Goal: Information Seeking & Learning: Learn about a topic

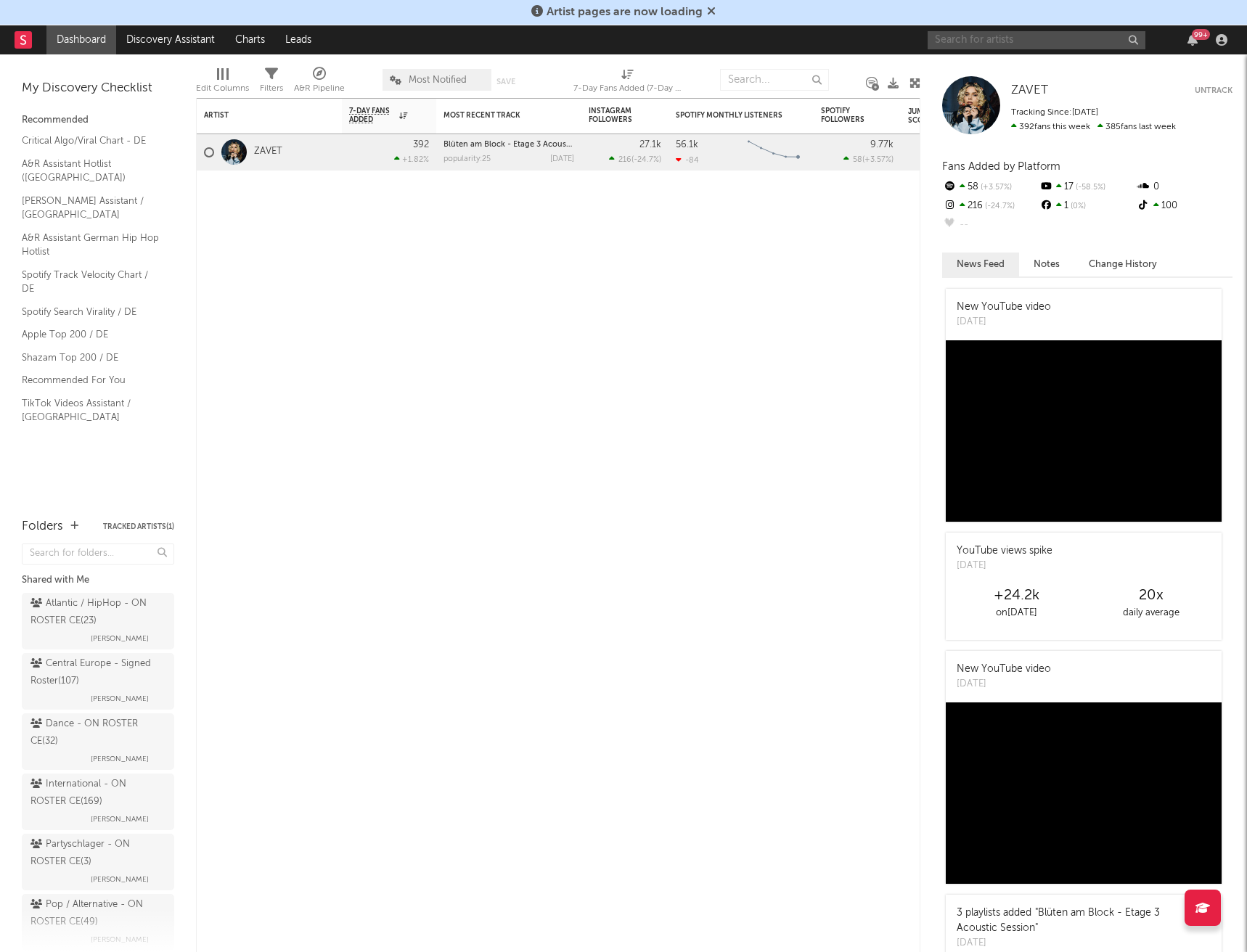
click at [1031, 37] on input "text" at bounding box center [1036, 40] width 218 height 18
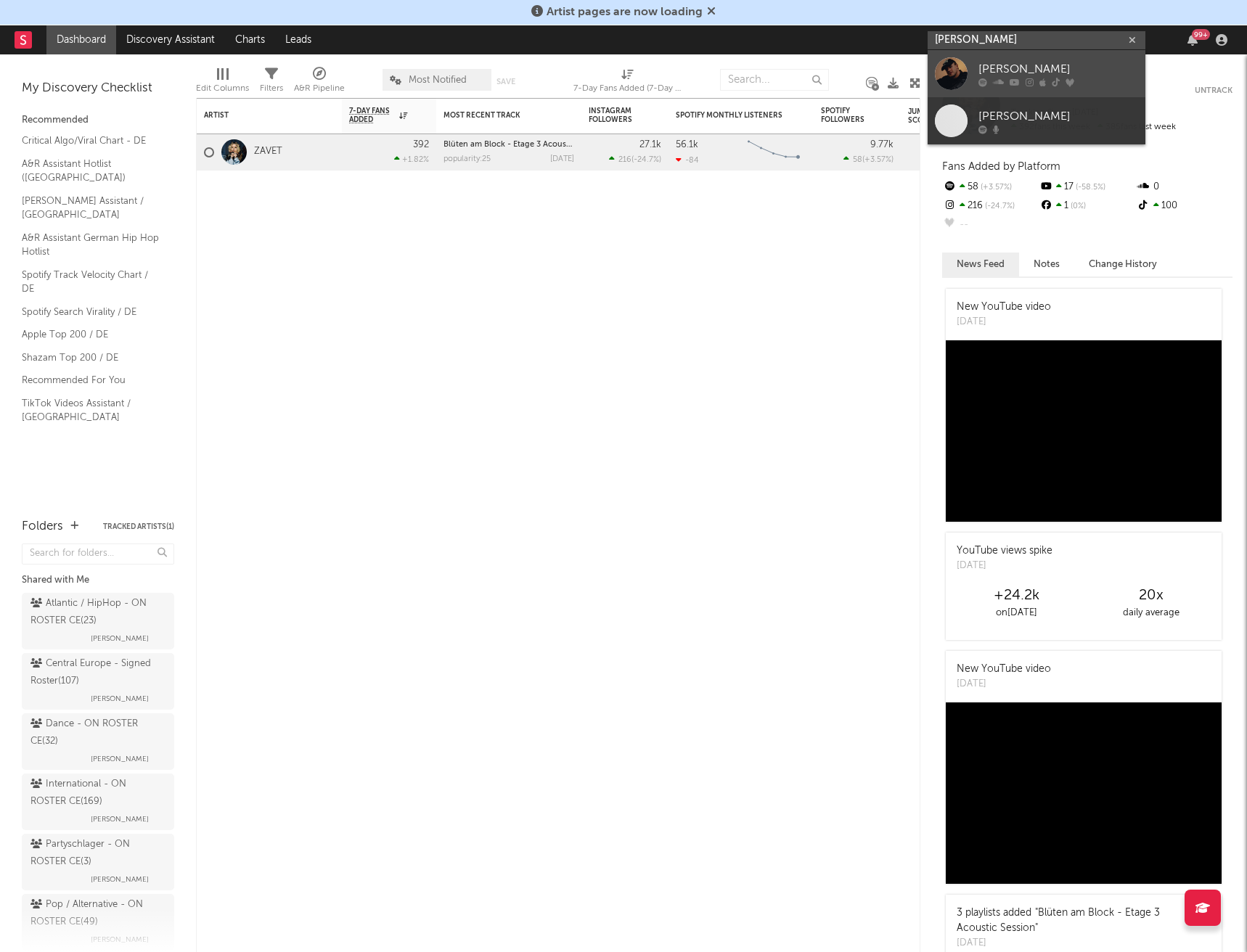
type input "[PERSON_NAME]"
click at [1026, 77] on div "[PERSON_NAME]" at bounding box center [1058, 69] width 160 height 18
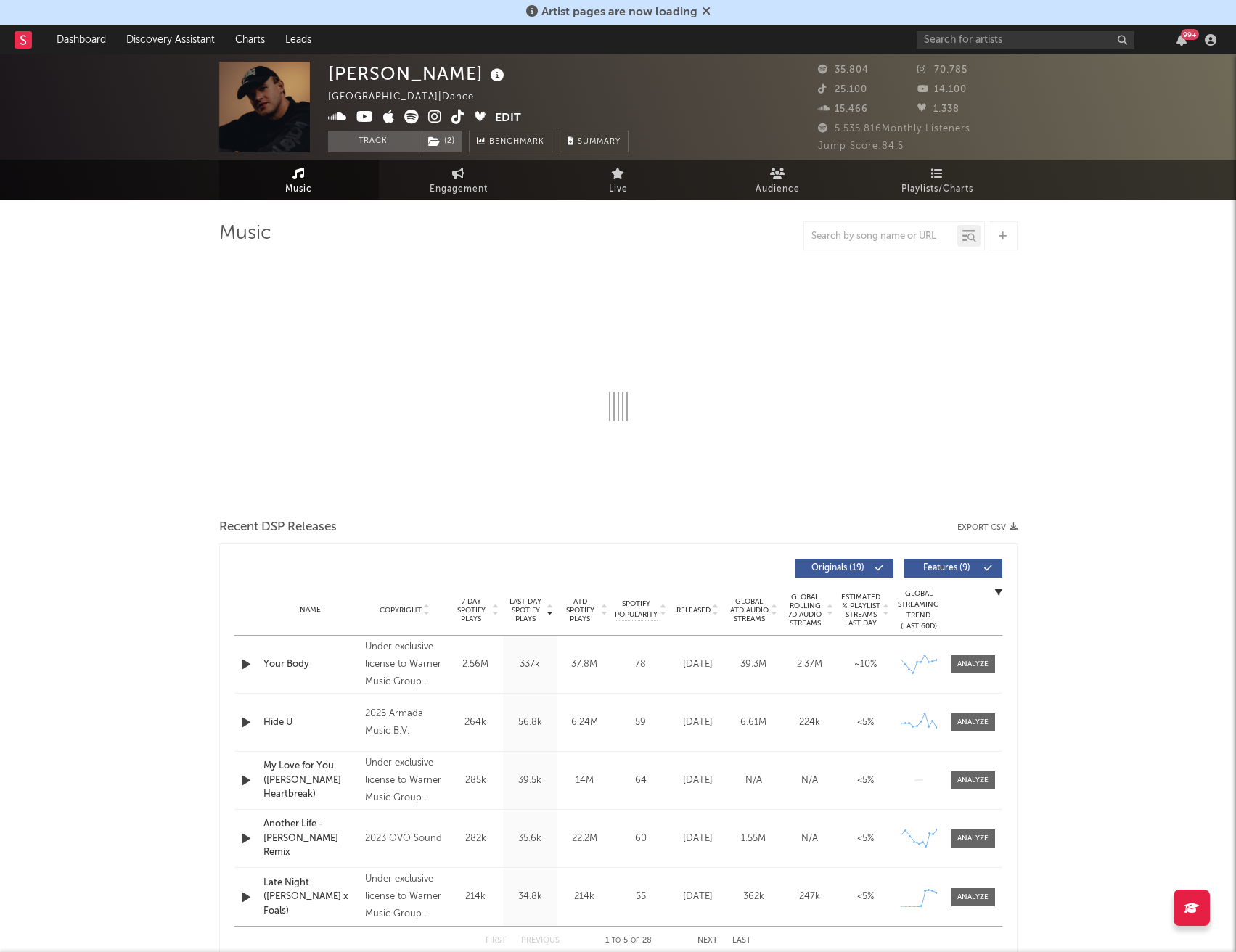
select select "6m"
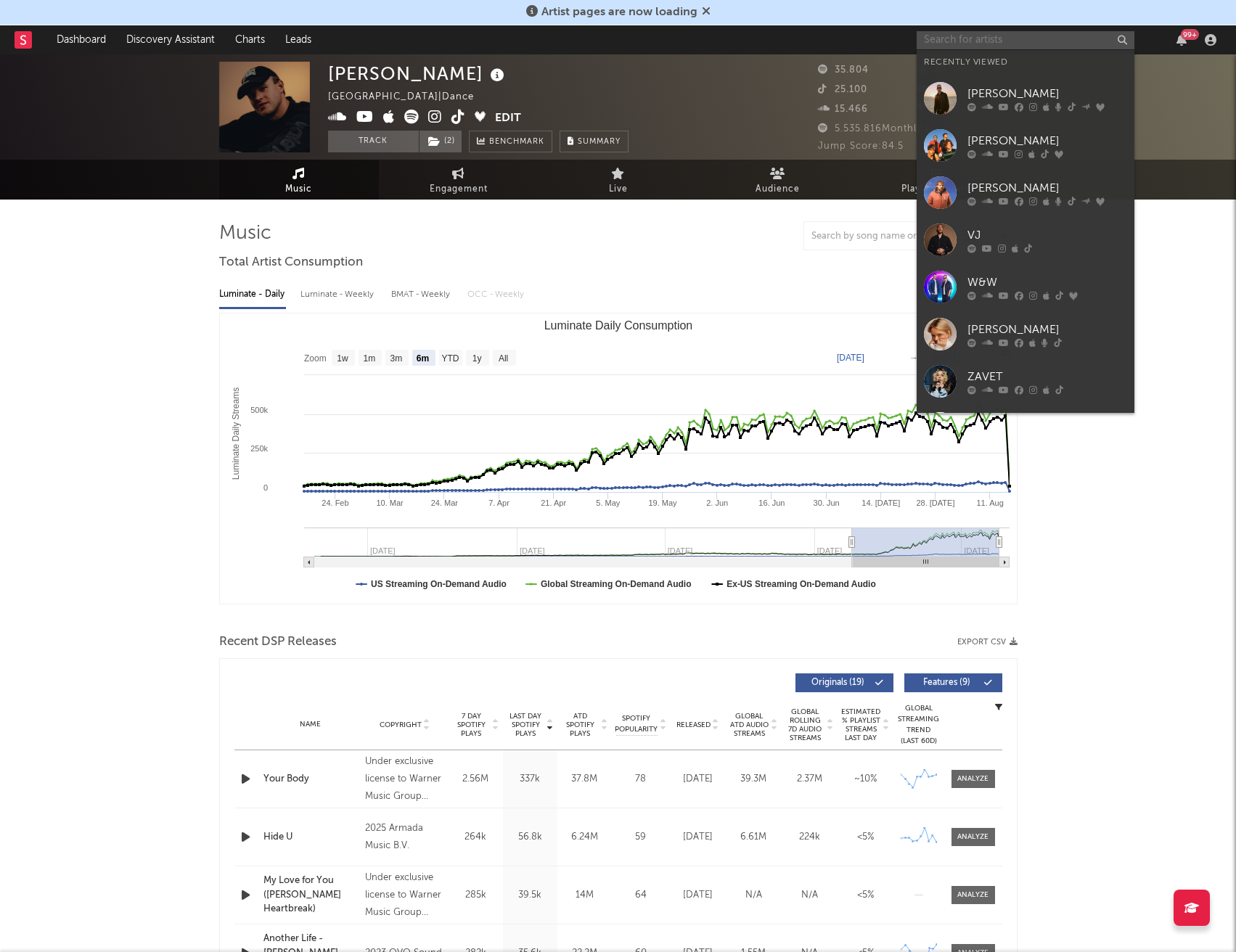
click at [998, 44] on input "text" at bounding box center [1026, 40] width 218 height 18
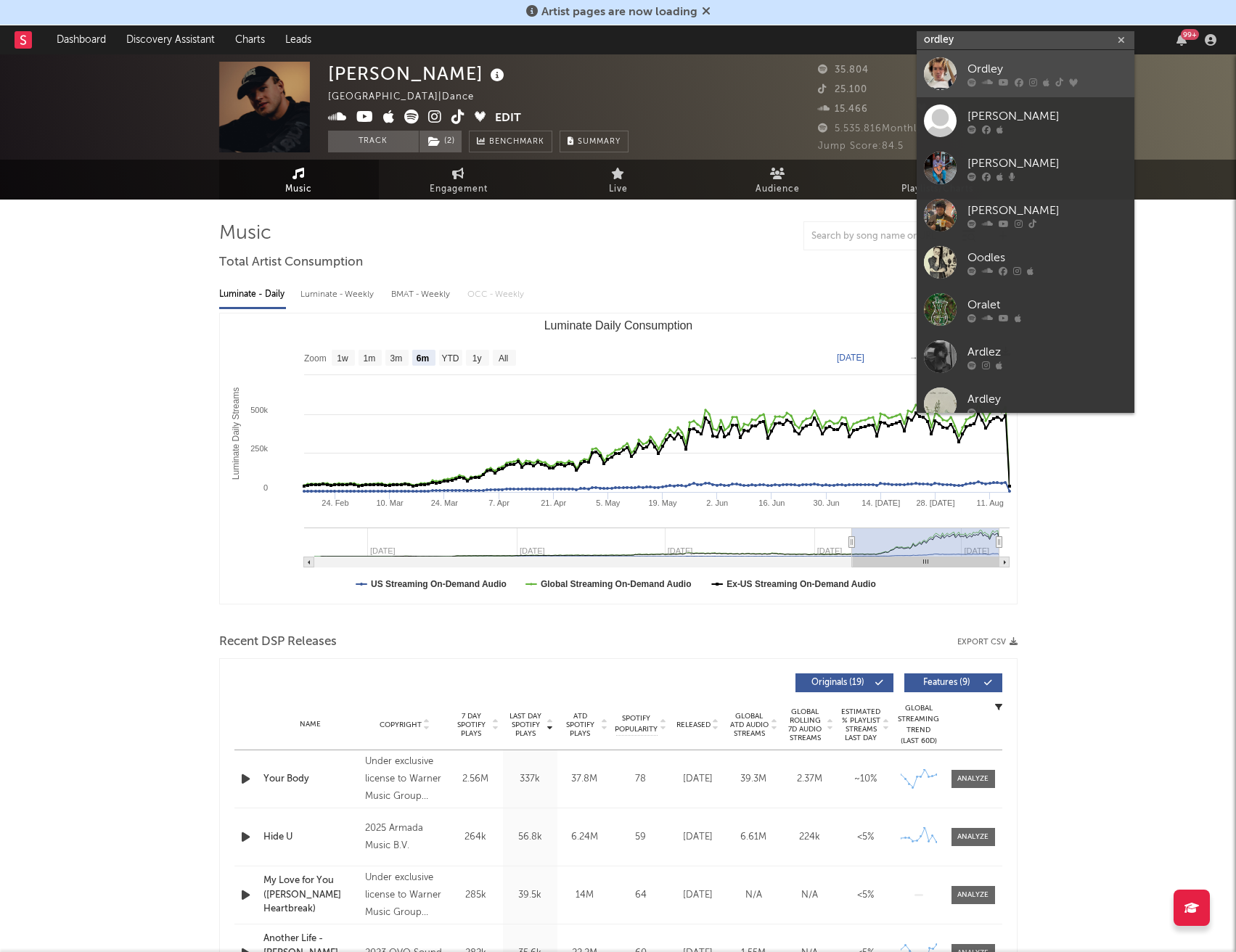
type input "ordley"
click at [1033, 84] on icon at bounding box center [1033, 82] width 8 height 9
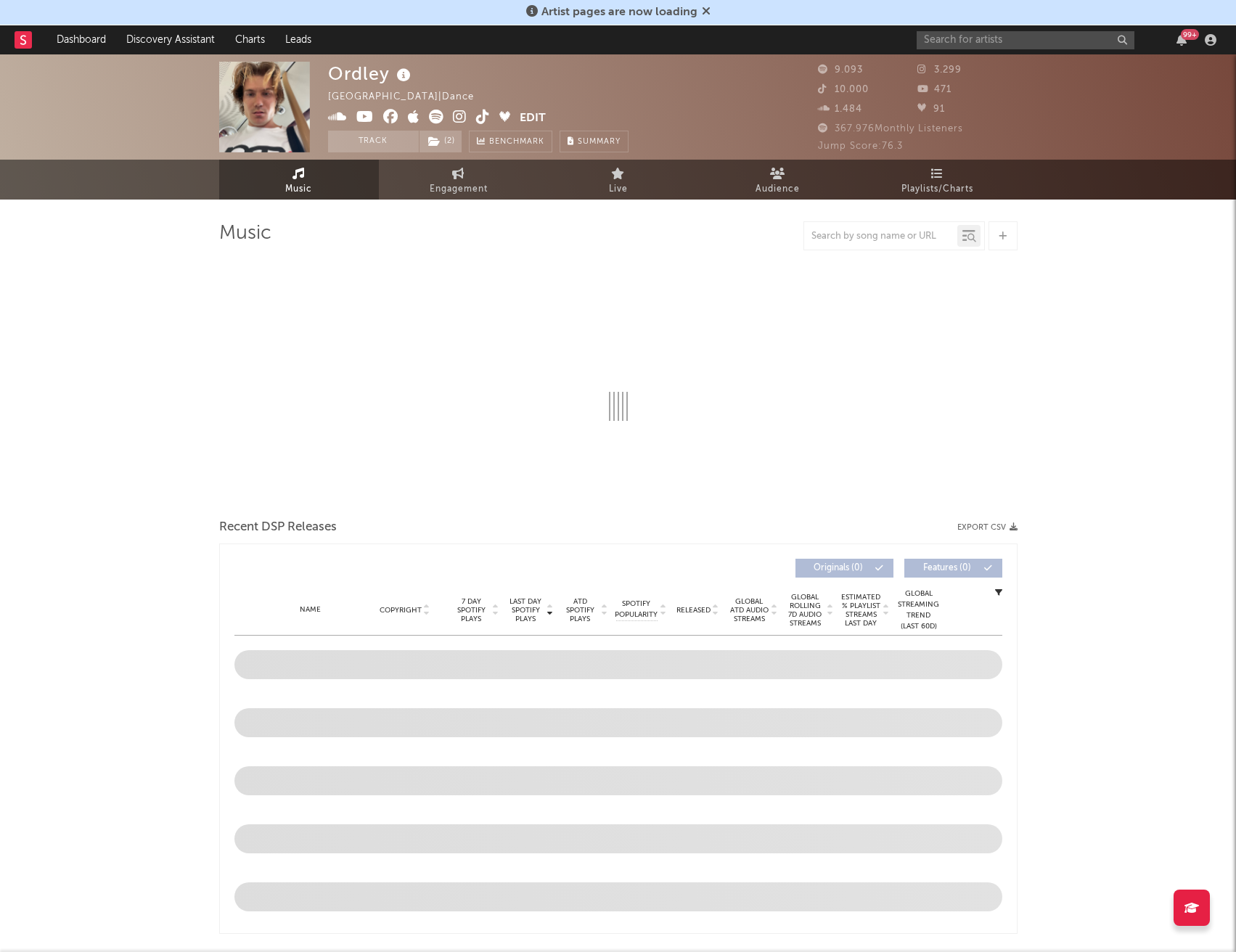
select select "6m"
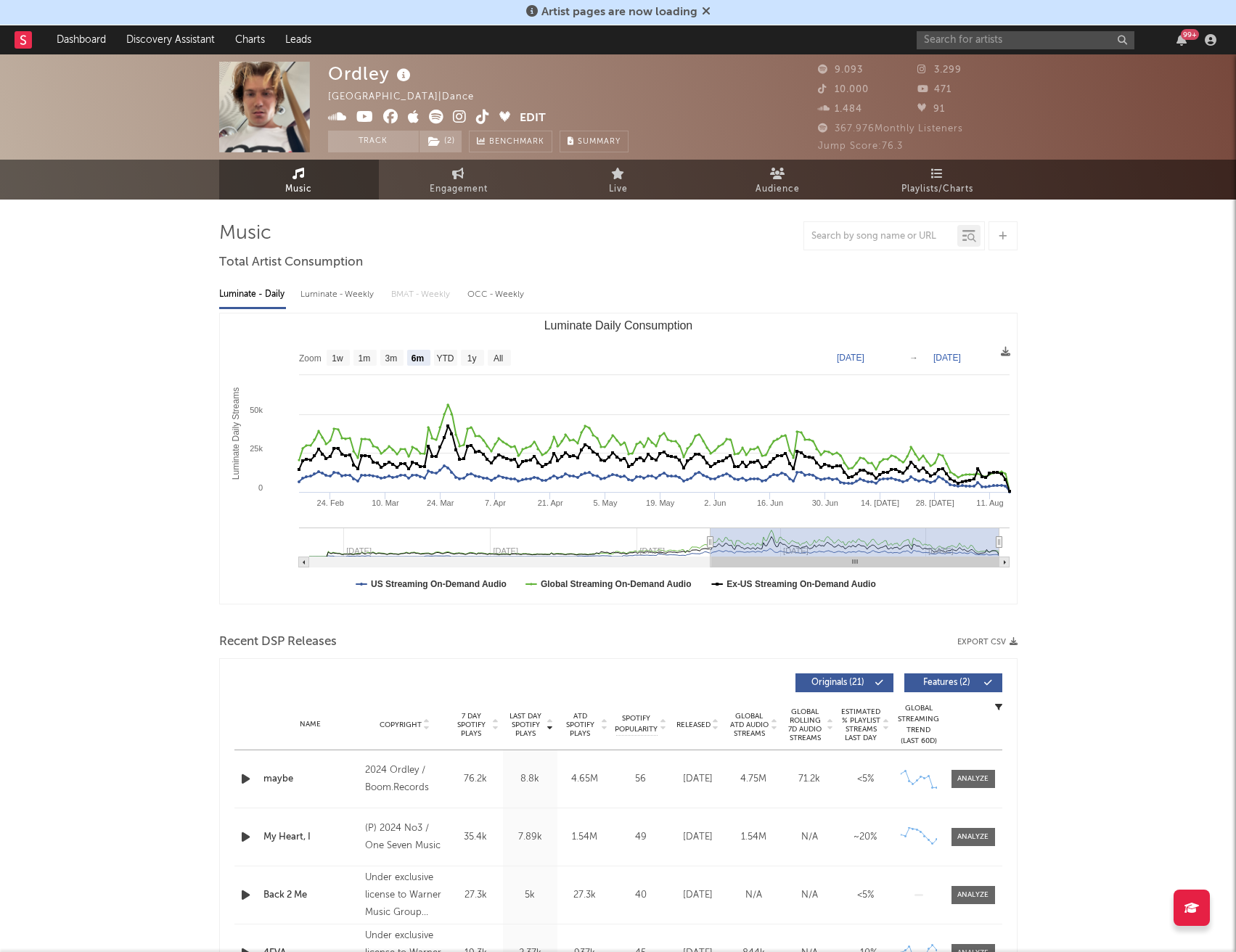
drag, startPoint x: 1020, startPoint y: 21, endPoint x: 1019, endPoint y: 41, distance: 20.0
click at [1020, 25] on div "Artist pages are now loading" at bounding box center [618, 12] width 1236 height 25
click at [1019, 41] on input "text" at bounding box center [1026, 40] width 218 height 18
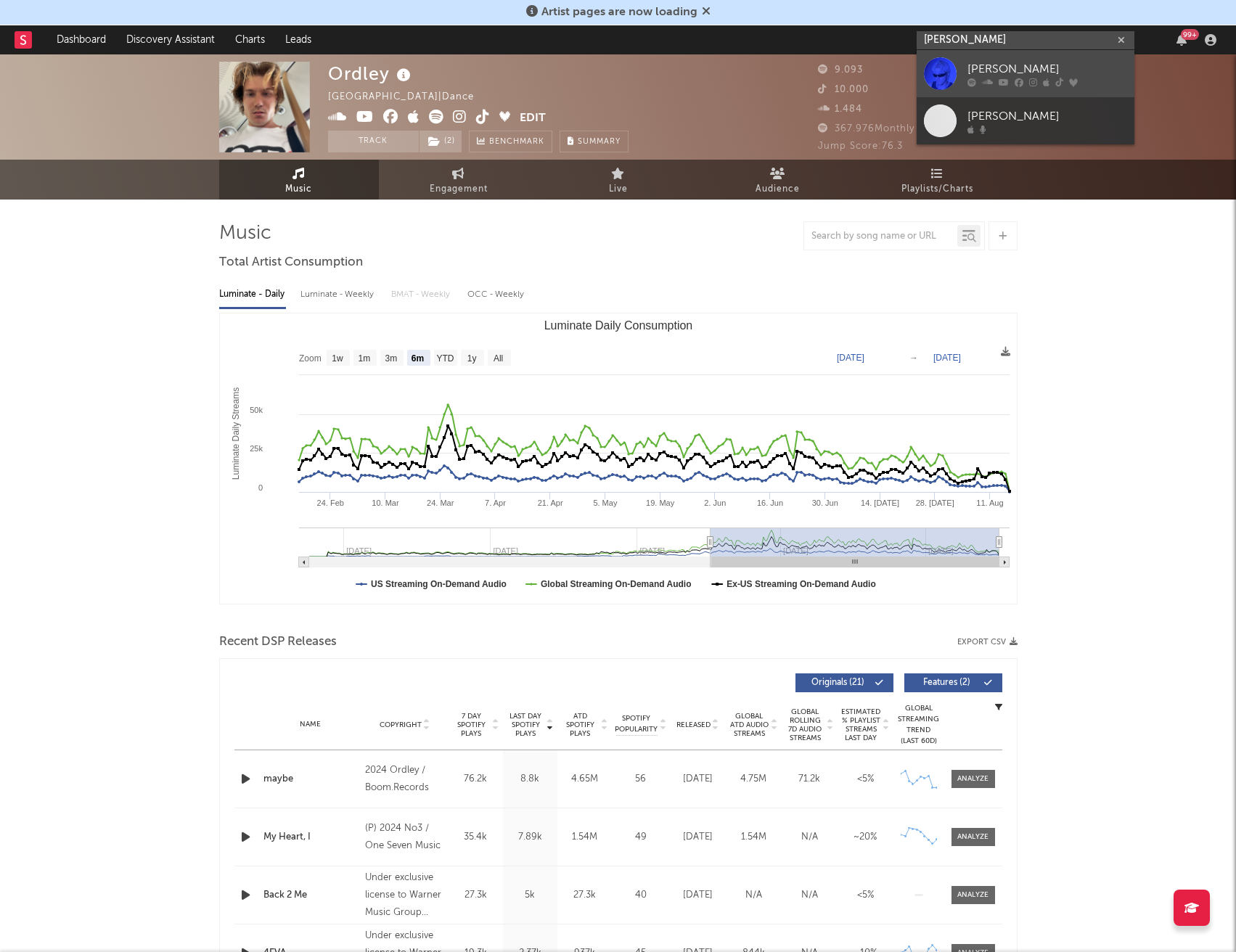
type input "[PERSON_NAME]"
click at [1034, 72] on div "[PERSON_NAME]" at bounding box center [1048, 69] width 160 height 18
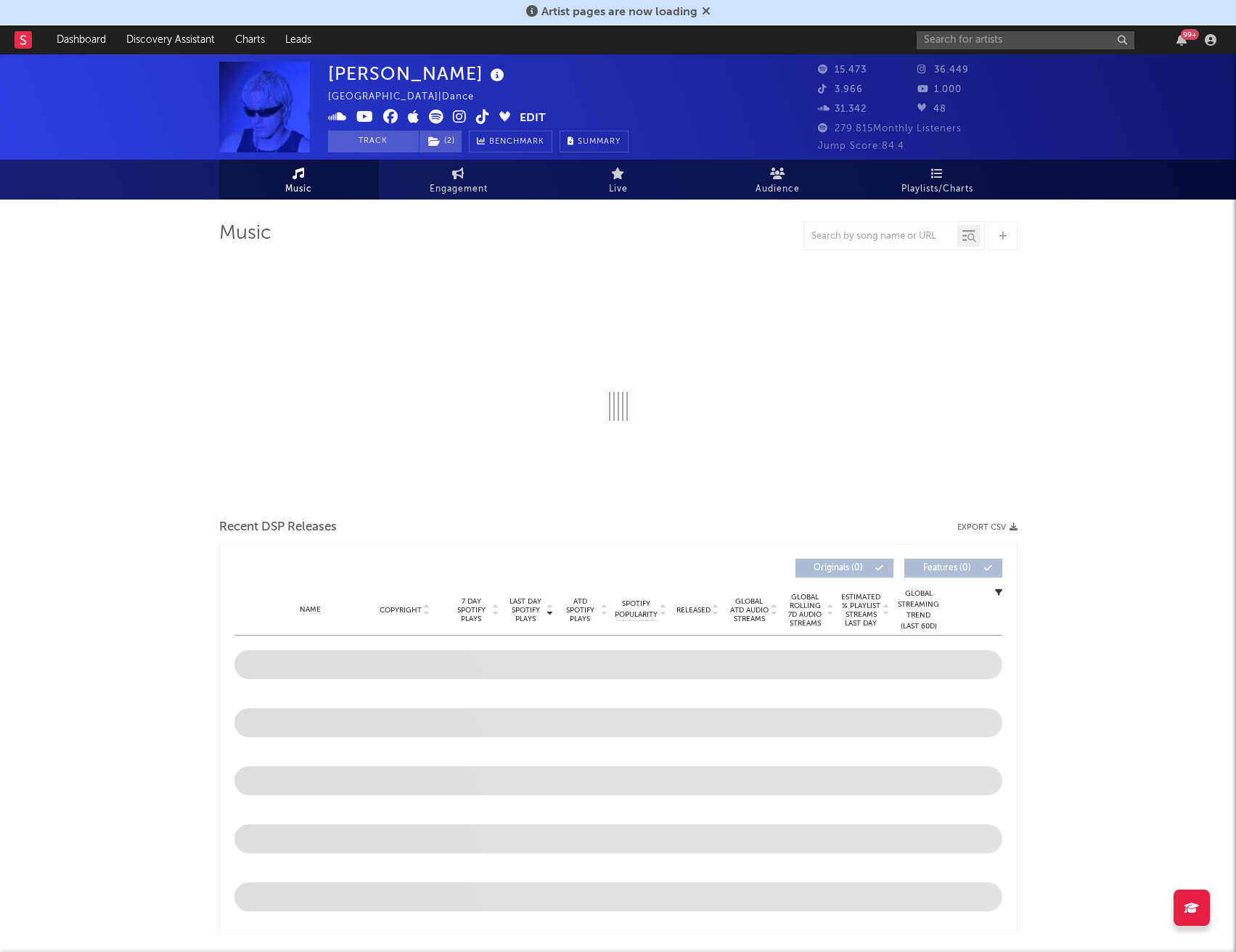
select select "6m"
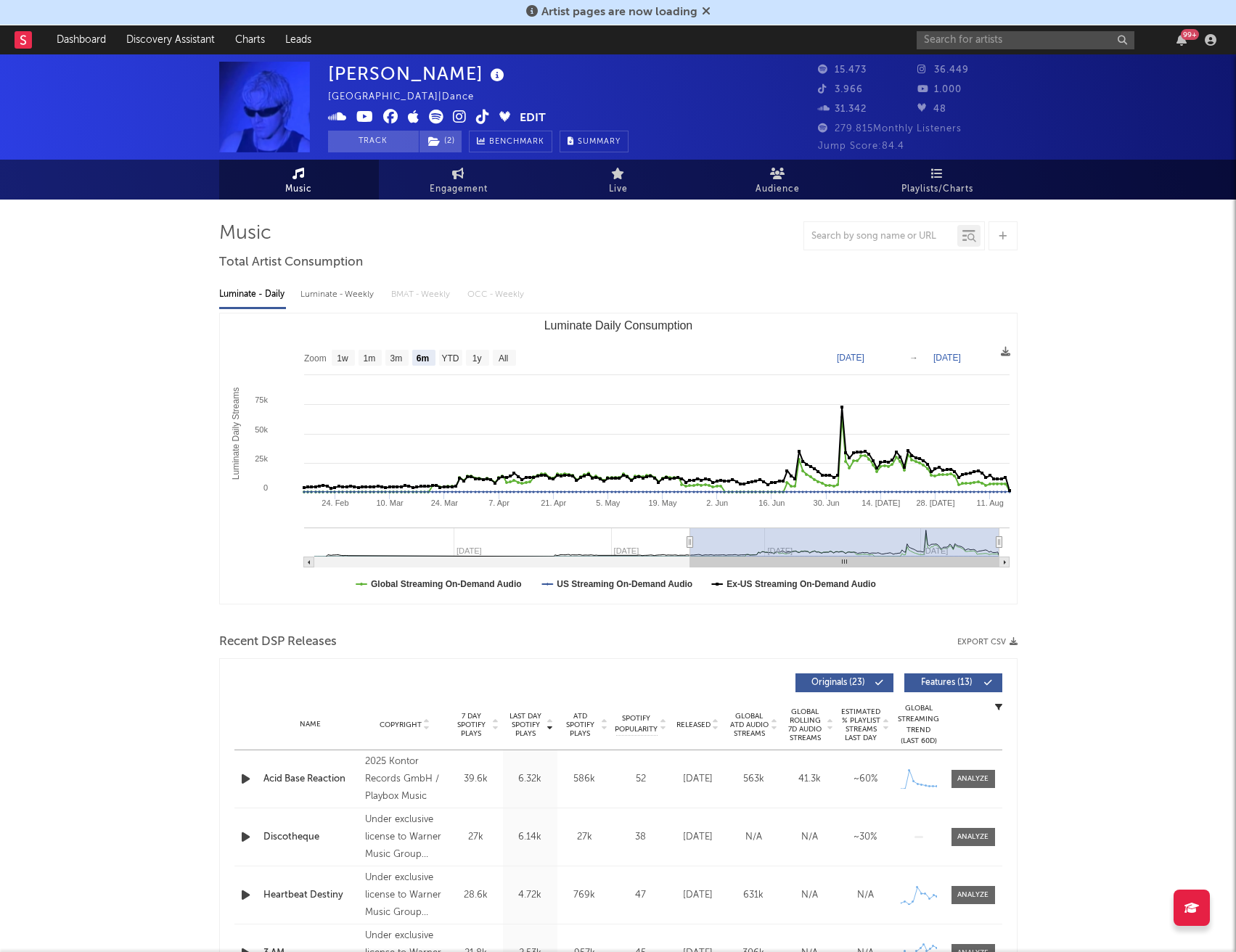
click at [1028, 28] on div "99 +" at bounding box center [1069, 40] width 305 height 29
click at [1028, 35] on input "text" at bounding box center [1026, 40] width 218 height 18
type input "part time killer"
click at [1040, 70] on div "Part Time Killer" at bounding box center [1048, 69] width 160 height 18
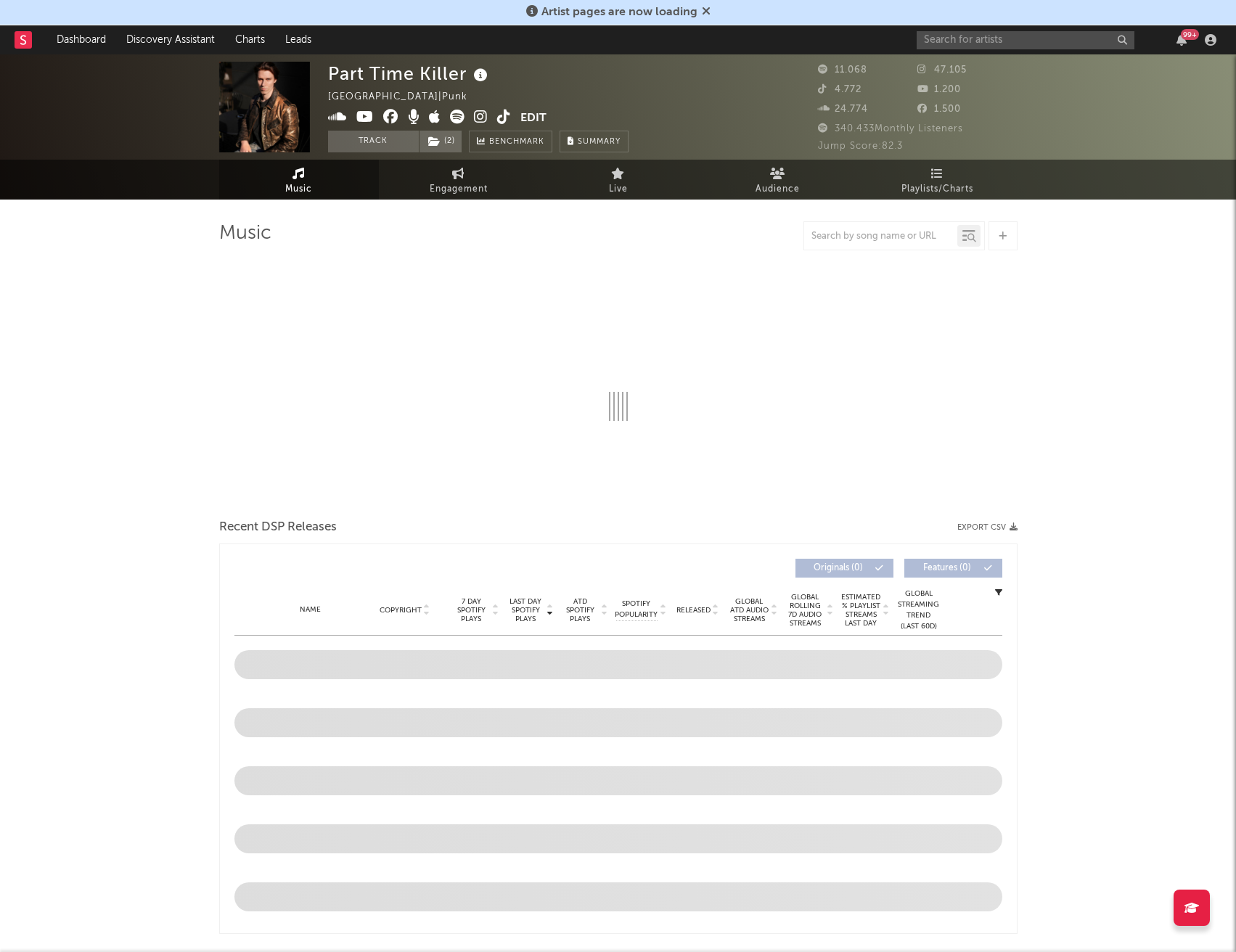
select select "6m"
